Goal: Task Accomplishment & Management: Manage account settings

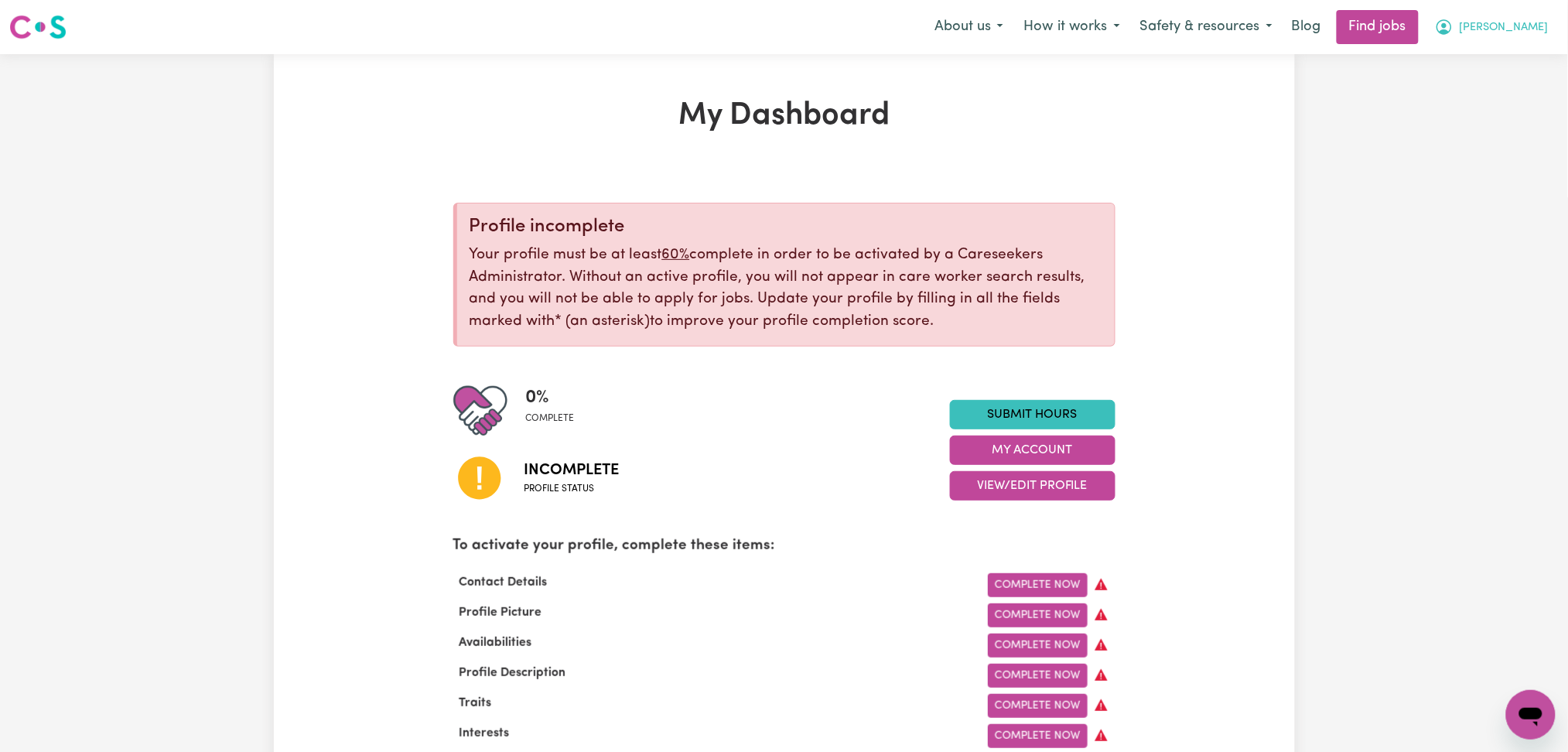
click at [1512, 38] on button "[PERSON_NAME]" at bounding box center [1492, 27] width 134 height 32
click at [1525, 114] on link "Logout" at bounding box center [1496, 118] width 122 height 29
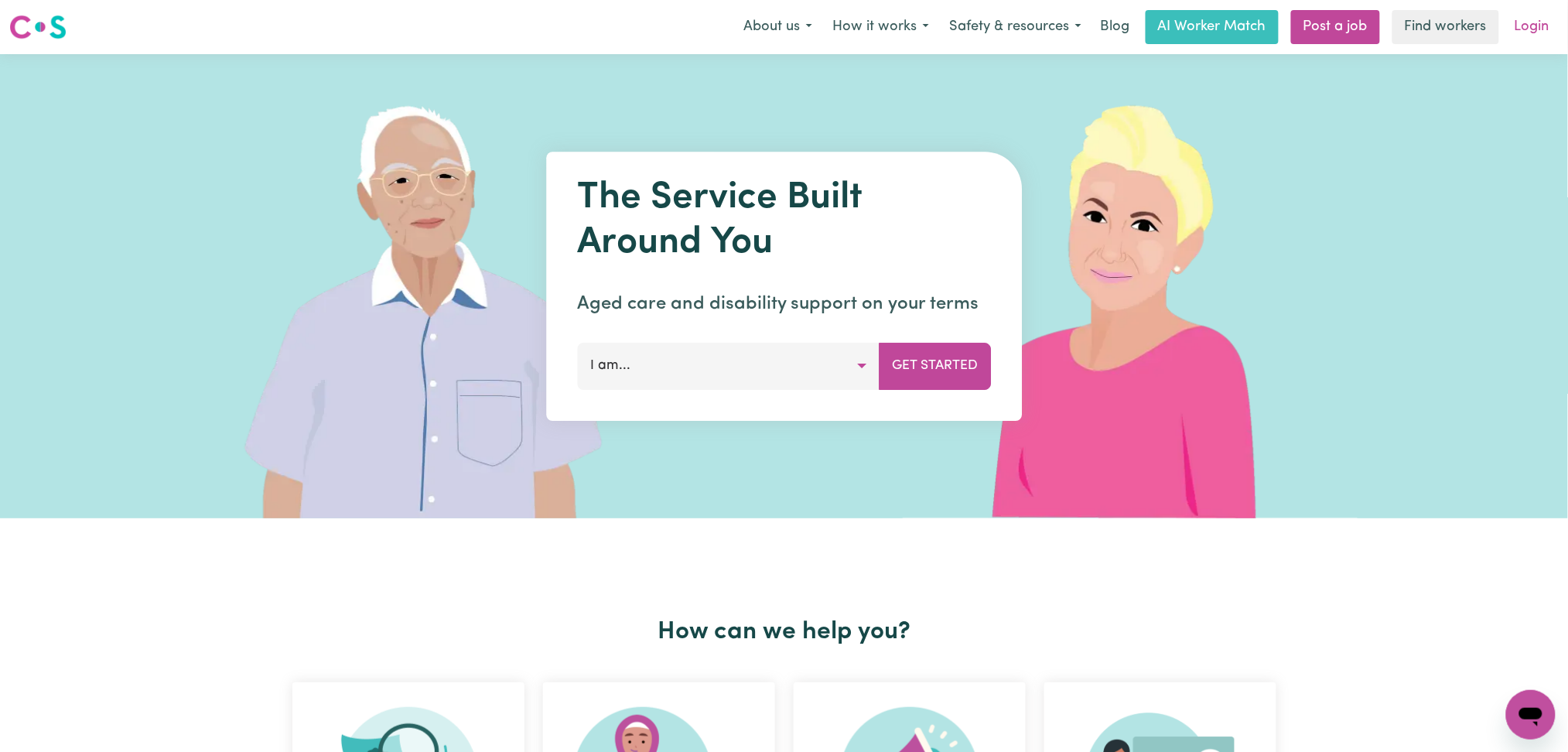
click at [1532, 39] on link "Login" at bounding box center [1532, 27] width 53 height 34
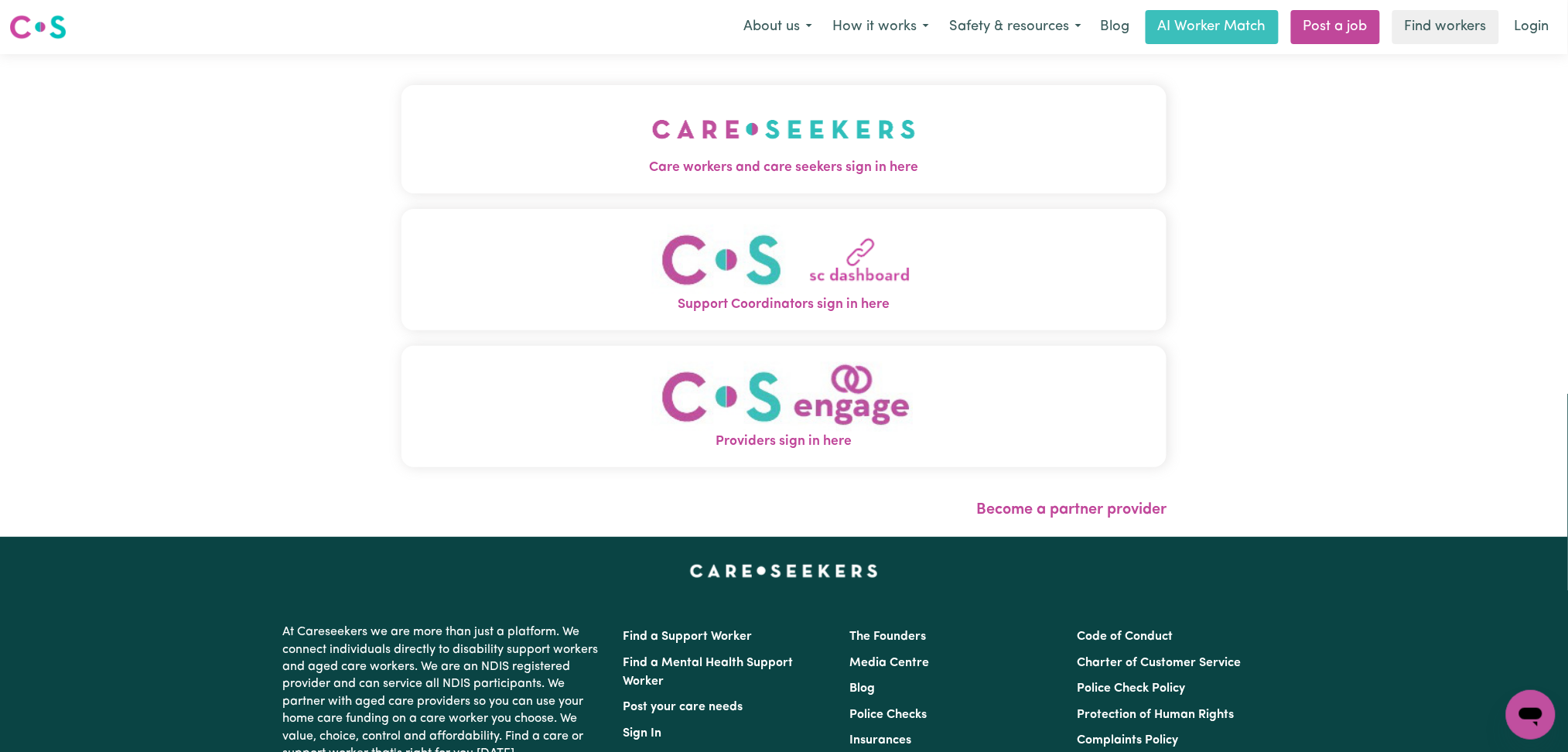
click at [525, 166] on span "Care workers and care seekers sign in here" at bounding box center [784, 168] width 766 height 20
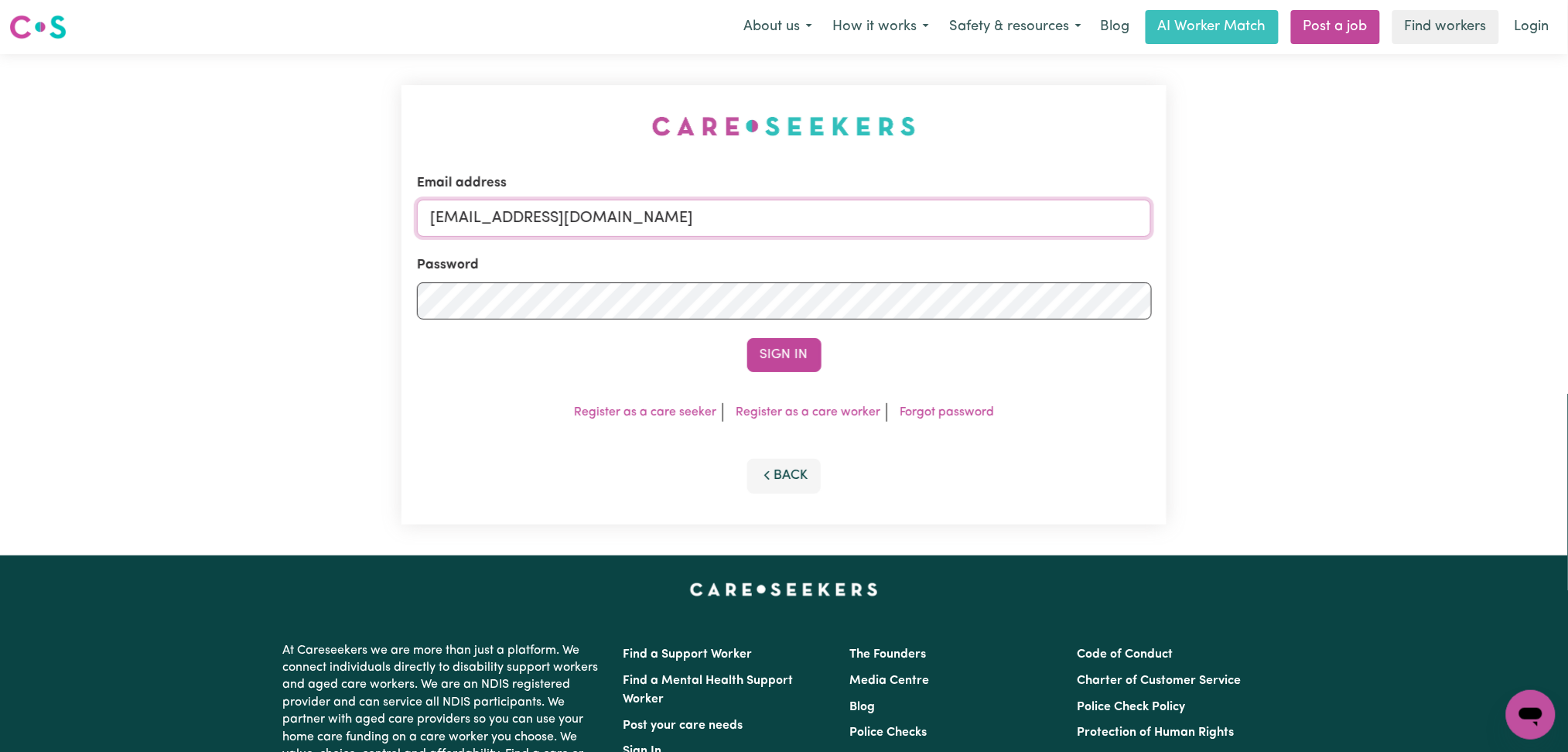
click at [650, 216] on input "[EMAIL_ADDRESS][DOMAIN_NAME]" at bounding box center [784, 218] width 734 height 37
drag, startPoint x: 508, startPoint y: 210, endPoint x: 922, endPoint y: 241, distance: 415.2
click at [922, 241] on form "Email address Superuser~[EMAIL_ADDRESS][DOMAIN_NAME] Password Sign In" at bounding box center [784, 272] width 734 height 199
type input "[EMAIL_ADDRESS][DOMAIN_NAME]"
click at [787, 352] on button "Sign In" at bounding box center [784, 355] width 74 height 34
